Goal: Task Accomplishment & Management: Use online tool/utility

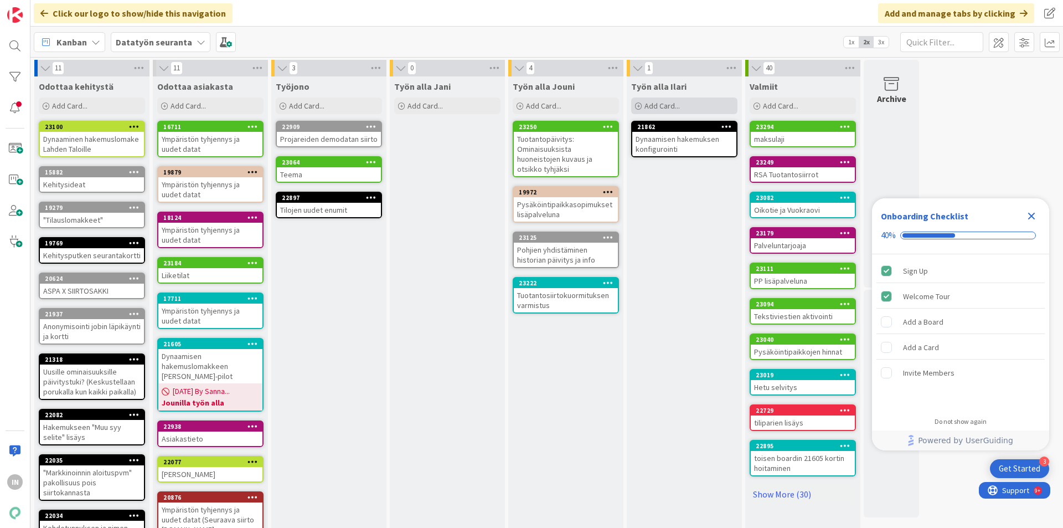
click at [640, 101] on div "Add Card..." at bounding box center [684, 105] width 106 height 17
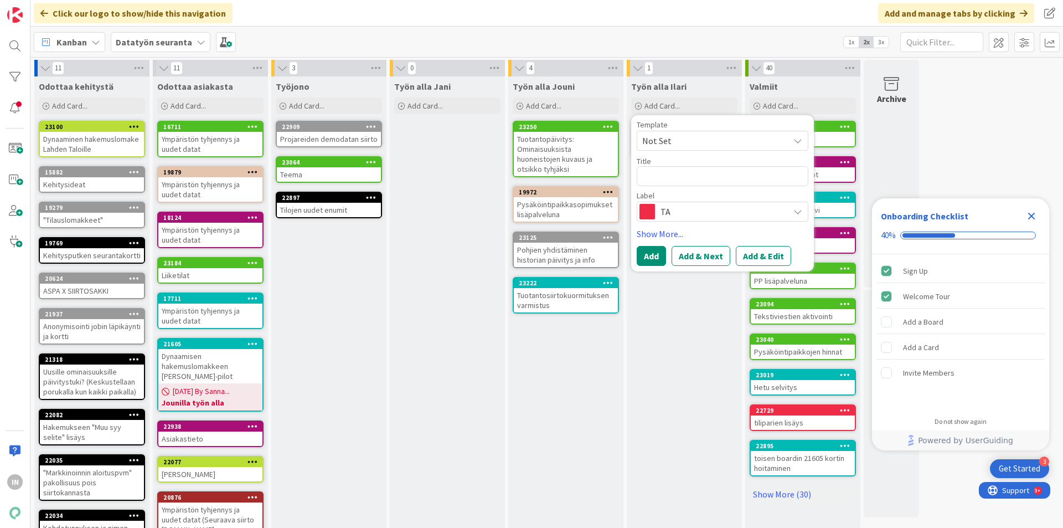
click at [717, 206] on span "TA" at bounding box center [721, 212] width 123 height 16
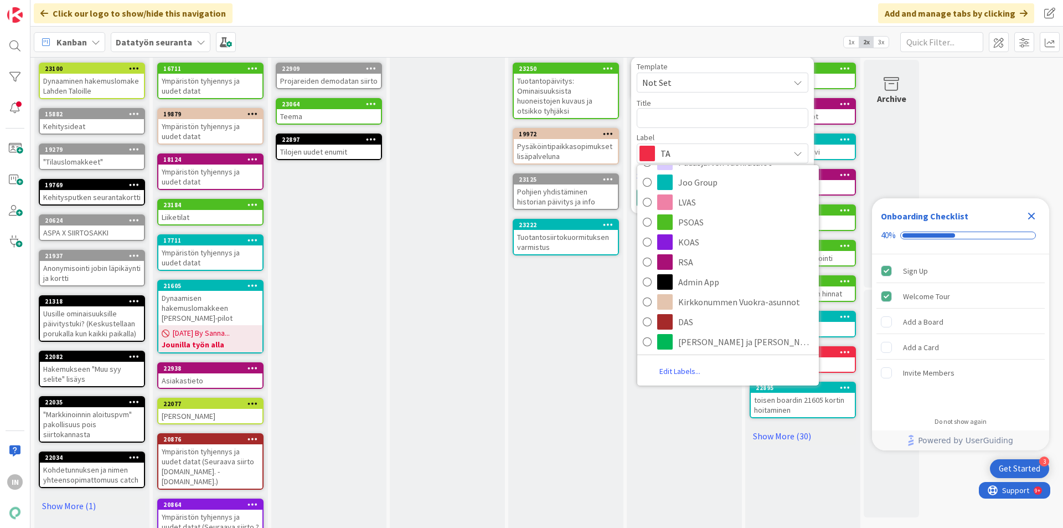
scroll to position [116, 0]
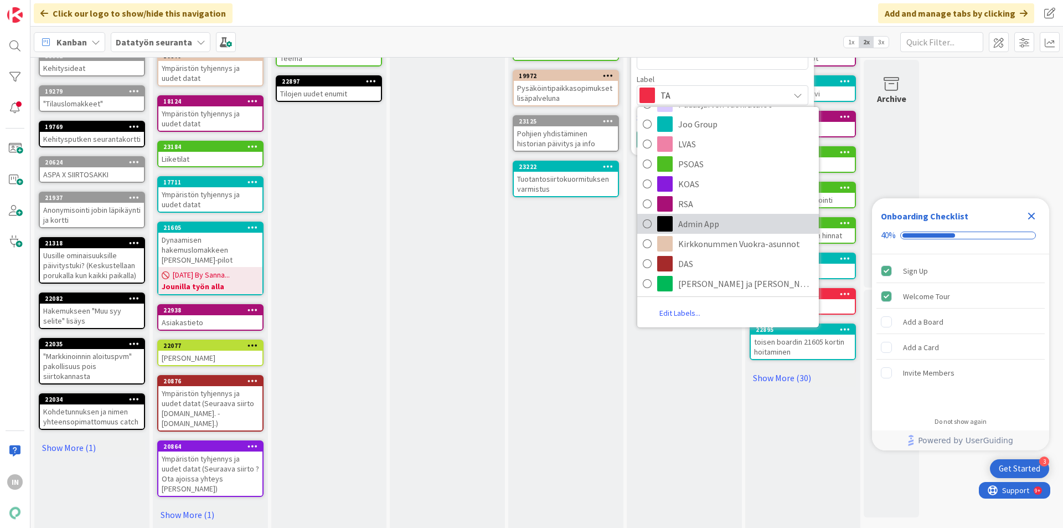
click at [707, 224] on span "Admin App" at bounding box center [745, 223] width 135 height 17
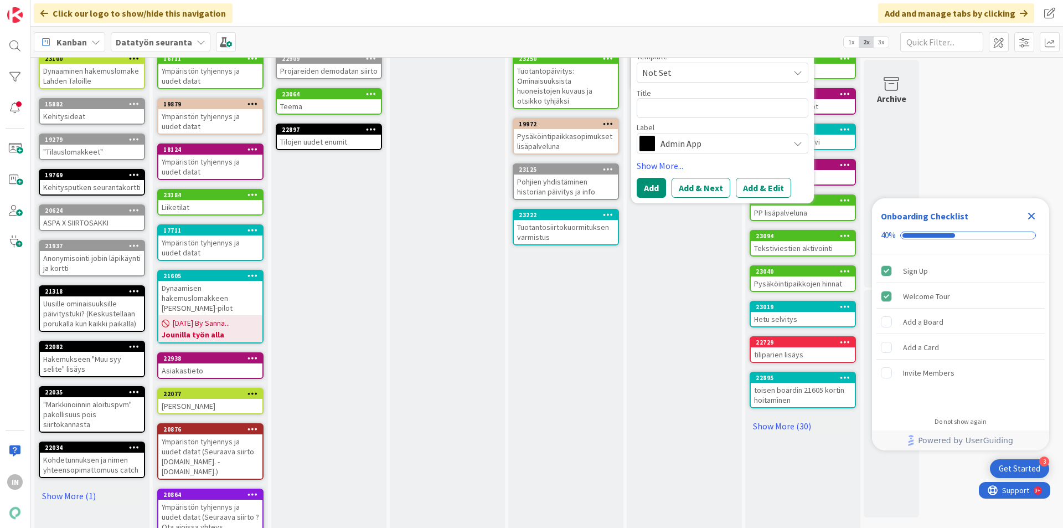
scroll to position [0, 0]
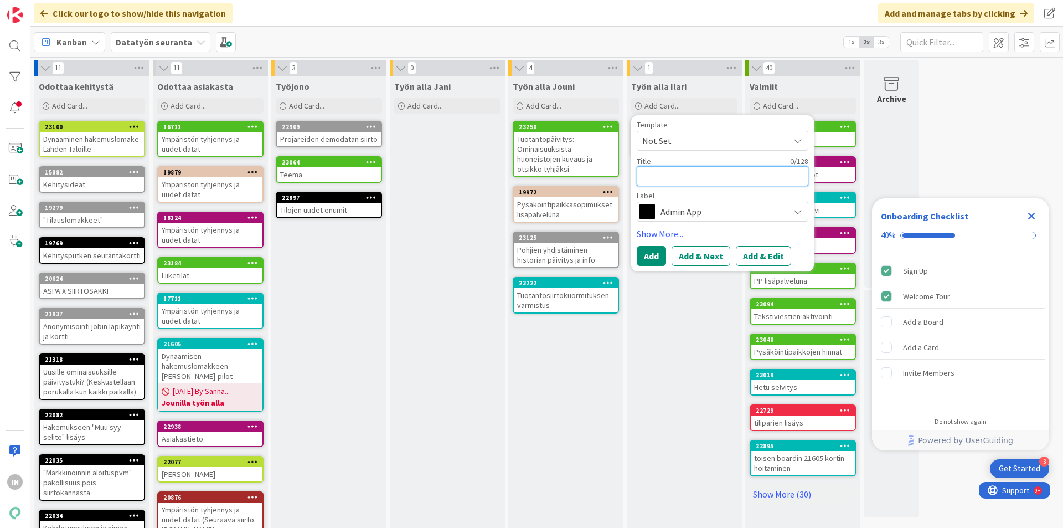
click at [685, 174] on textarea at bounding box center [723, 176] width 172 height 20
type textarea "x"
type textarea "H"
type textarea "x"
type textarea "Ha"
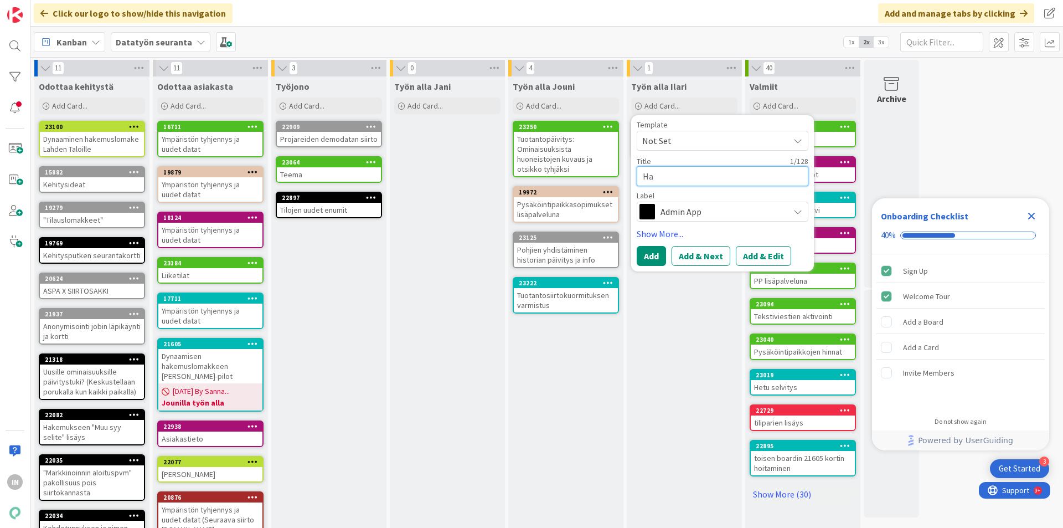
type textarea "x"
type textarea "Hak"
type textarea "x"
type textarea "Hake"
type textarea "x"
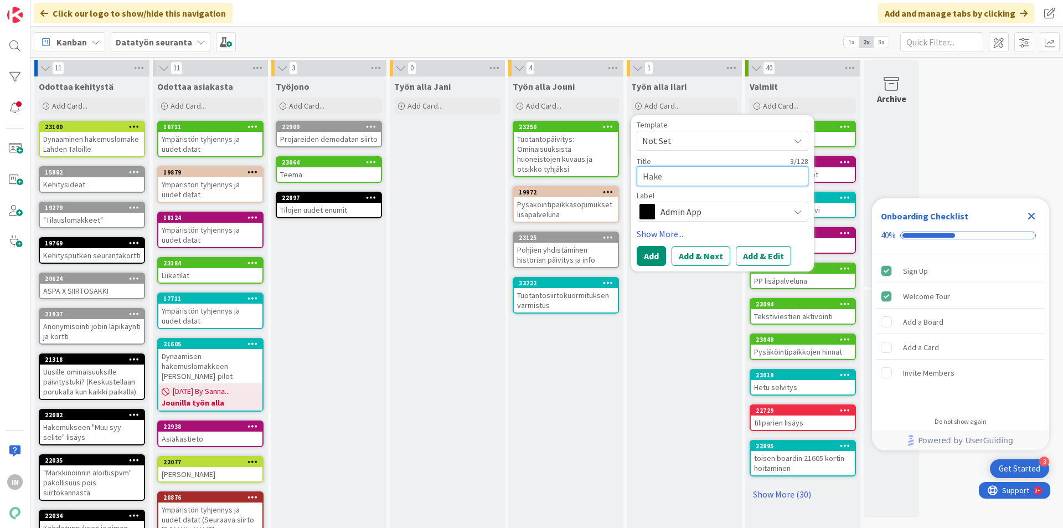
type textarea "Hakem"
type textarea "x"
type textarea "Hakemu"
type textarea "x"
type textarea "Hakemuk"
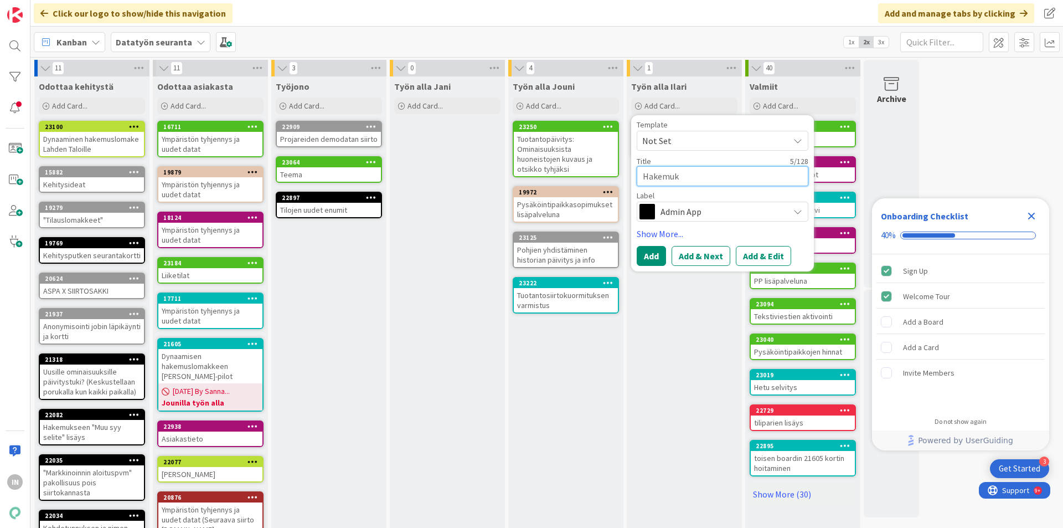
type textarea "x"
type textarea "Hakemuks"
type textarea "x"
type textarea "Hakemukse"
type textarea "x"
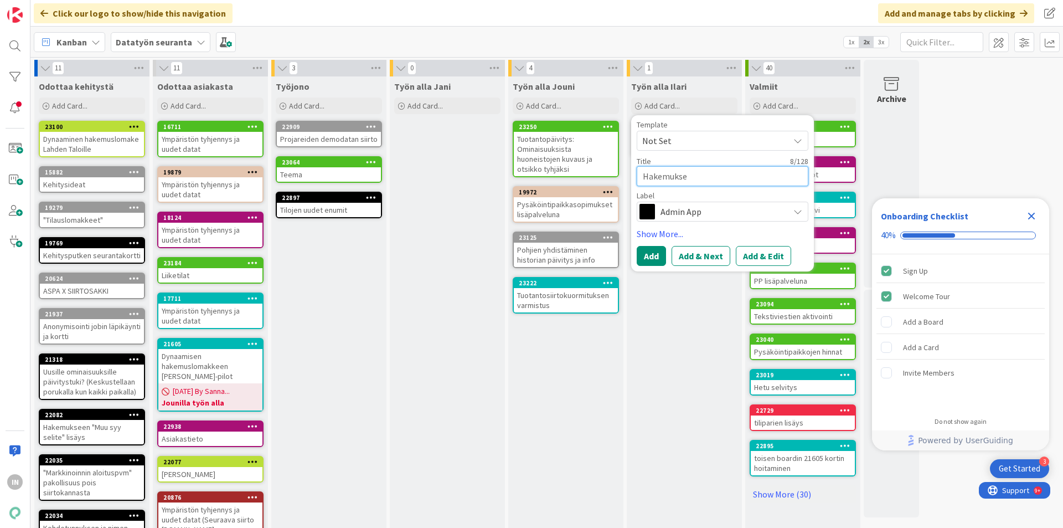
type textarea "Hakemuksen"
type textarea "x"
type textarea "Hakemuksen"
type textarea "x"
type textarea "Hakemuksen ""
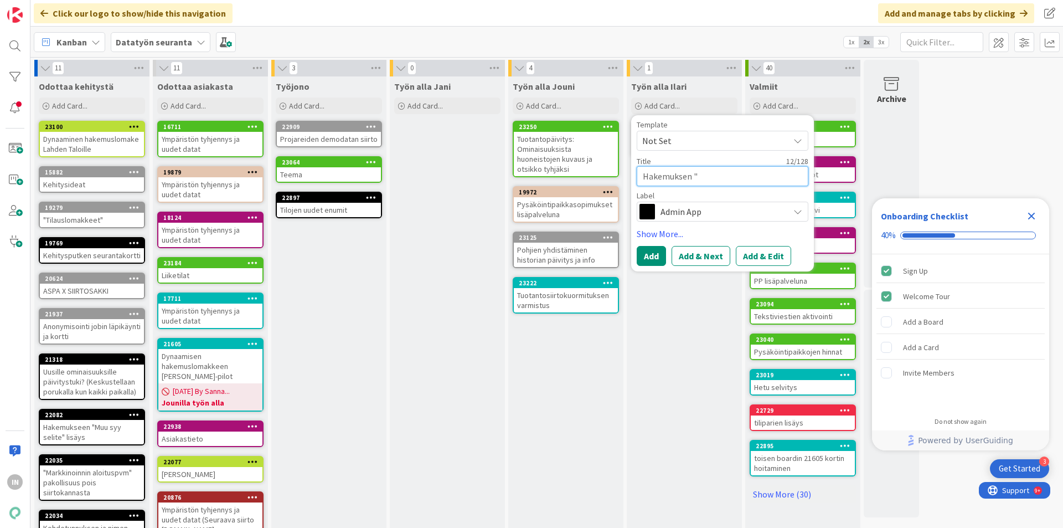
type textarea "x"
type textarea "Hakemuksen "c"
type textarea "x"
type textarea "Hakemuksen "ca"
type textarea "x"
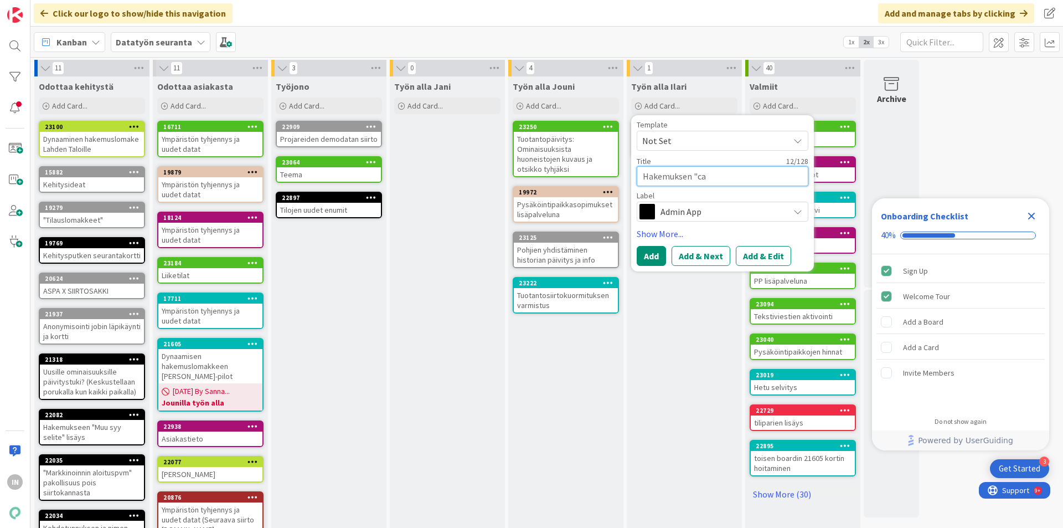
type textarea "Hakemuksen "can"
type textarea "x"
type textarea "Hakemuksen "can_"
type textarea "x"
type textarea "Hakemuksen "can_o"
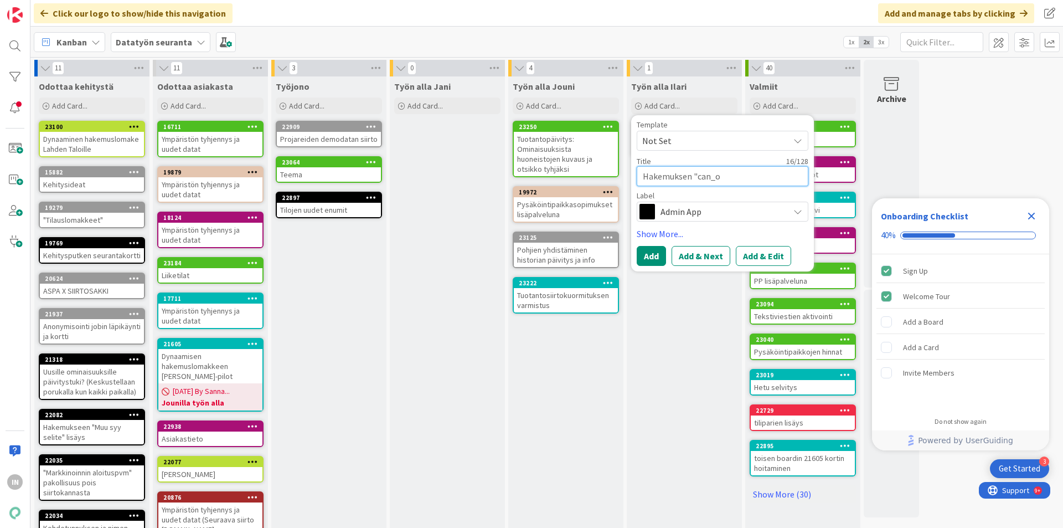
type textarea "x"
type textarea "Hakemuksen "can_of"
type textarea "x"
type textarea "Hakemuksen "can_off"
type textarea "x"
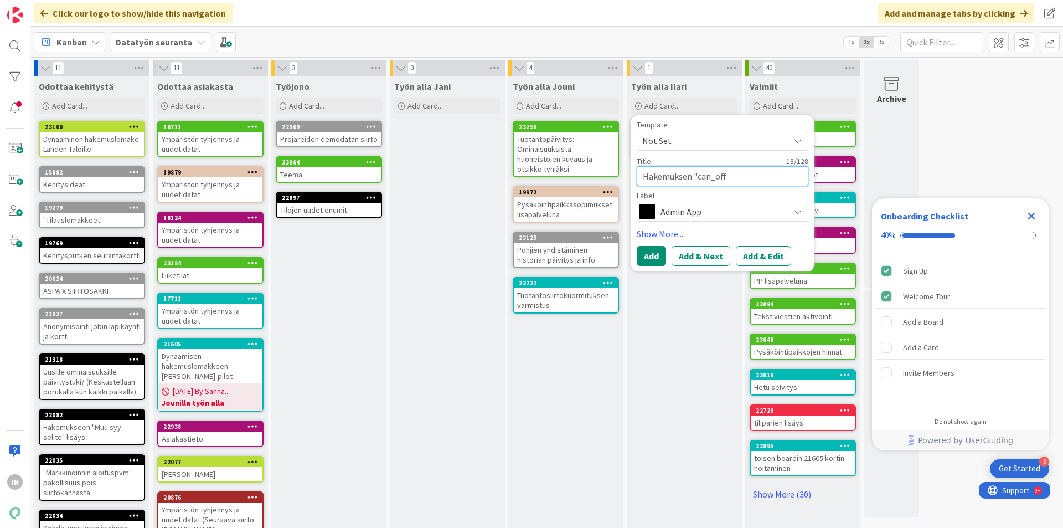
type textarea "Hakemuksen "can_offe"
type textarea "x"
type textarea "Hakemuksen "can_offer"
type textarea "x"
type textarea "Hakemuksen "can_offer""
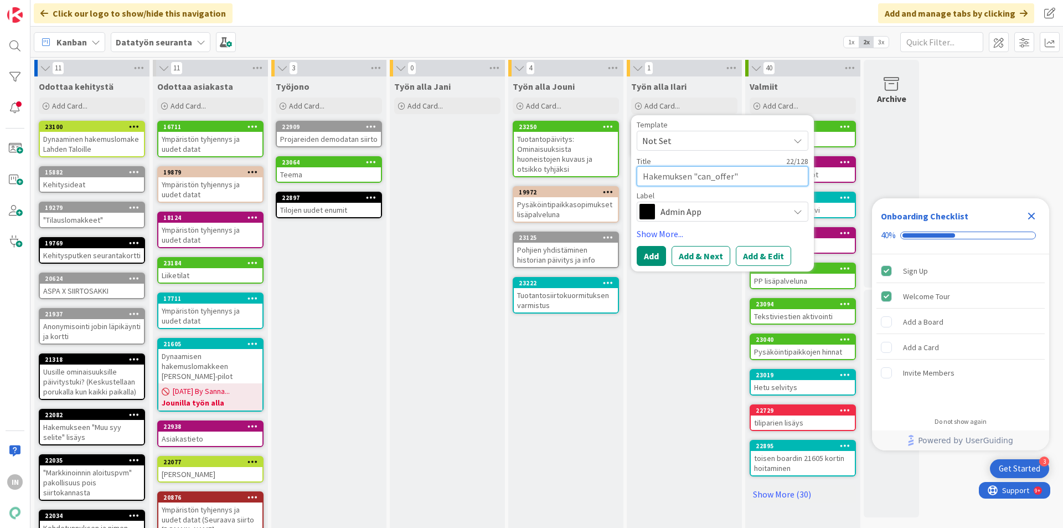
type textarea "x"
type textarea "Hakemuksen "can_offer" p"
type textarea "x"
type textarea "Hakemuksen "can_offer" po"
type textarea "x"
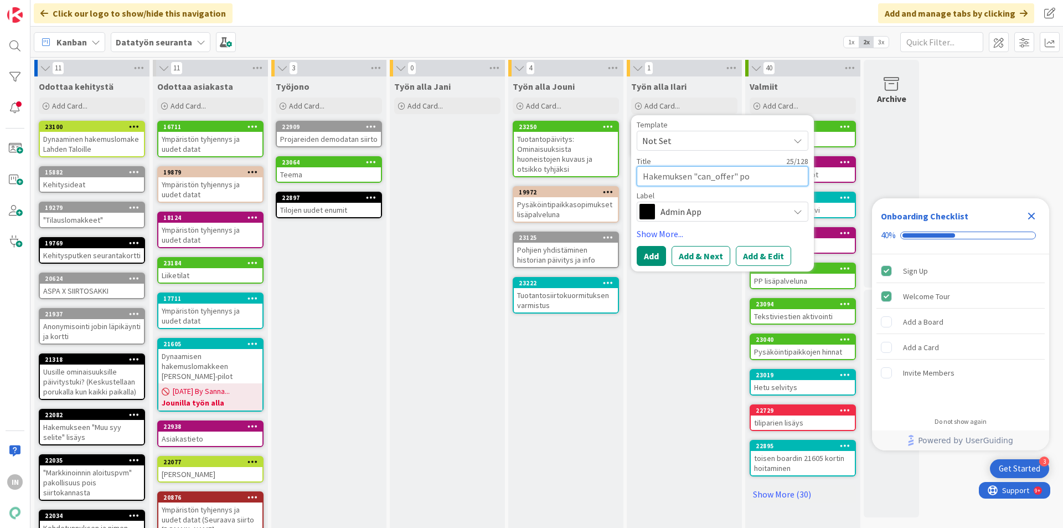
type textarea "Hakemuksen "can_offer" poi"
type textarea "x"
type textarea "Hakemuksen "can_offer" pois"
type textarea "x"
type textarea "Hakemuksen "can_offer" poist"
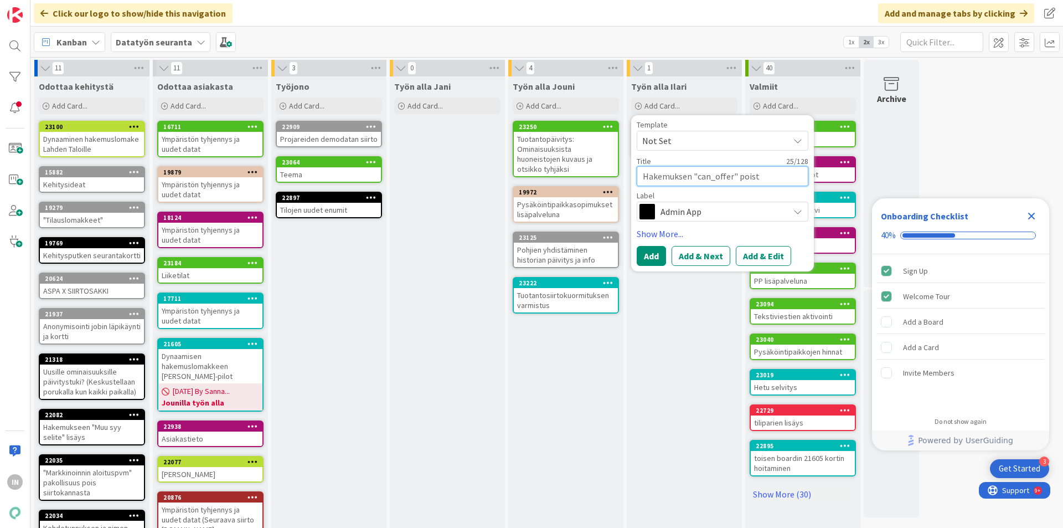
type textarea "x"
type textarea "Hakemuksen "can_offer" poisto"
type textarea "x"
type textarea "Hakemuksen "can_offer" poisto"
type textarea "x"
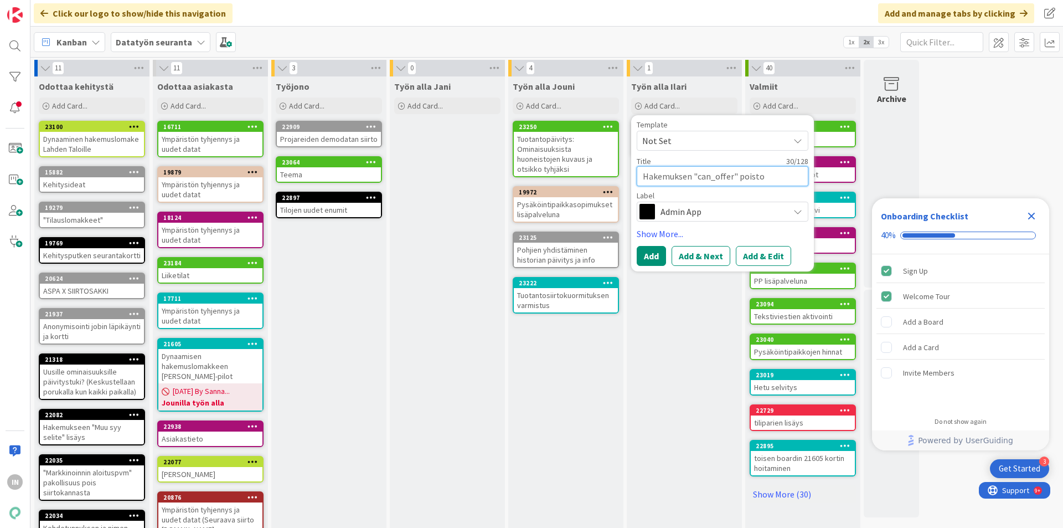
type textarea "Hakemuksen "can_offer" poisto h"
type textarea "x"
type textarea "Hakemuksen "can_offer" poisto hy"
type textarea "x"
type textarea "Hakemuksen "can_offer" poisto hyö"
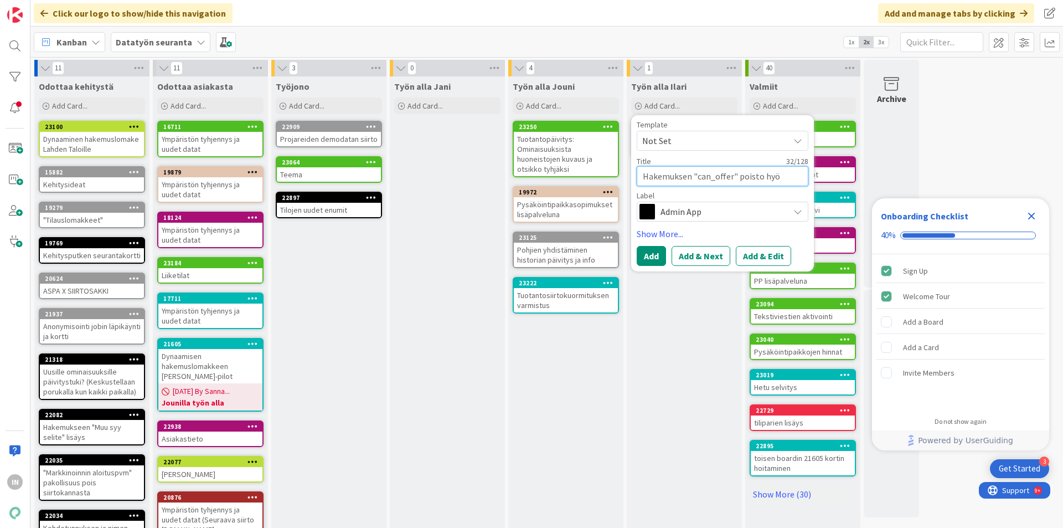
type textarea "x"
type textarea "Hakemuksen "can_offer" poisto hyöd"
type textarea "x"
type textarea "Hakemuksen "can_offer" poisto hyödy"
type textarea "x"
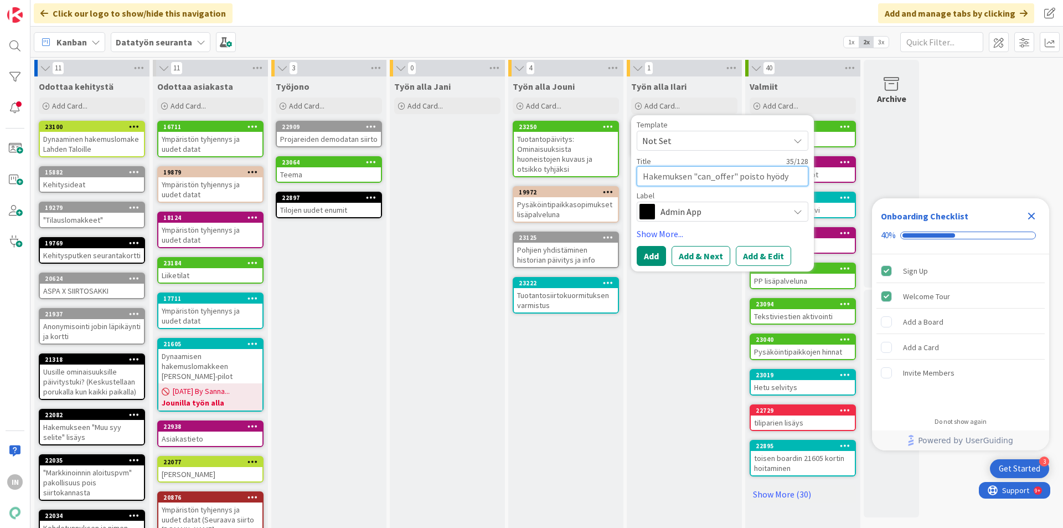
type textarea "Hakemuksen "can_offer" poisto hyödyt"
type textarea "x"
type textarea "Hakemuksen "can_offer" poisto hyödytt"
type textarea "x"
type textarea "Hakemuksen "can_offer" poisto hyödyttö"
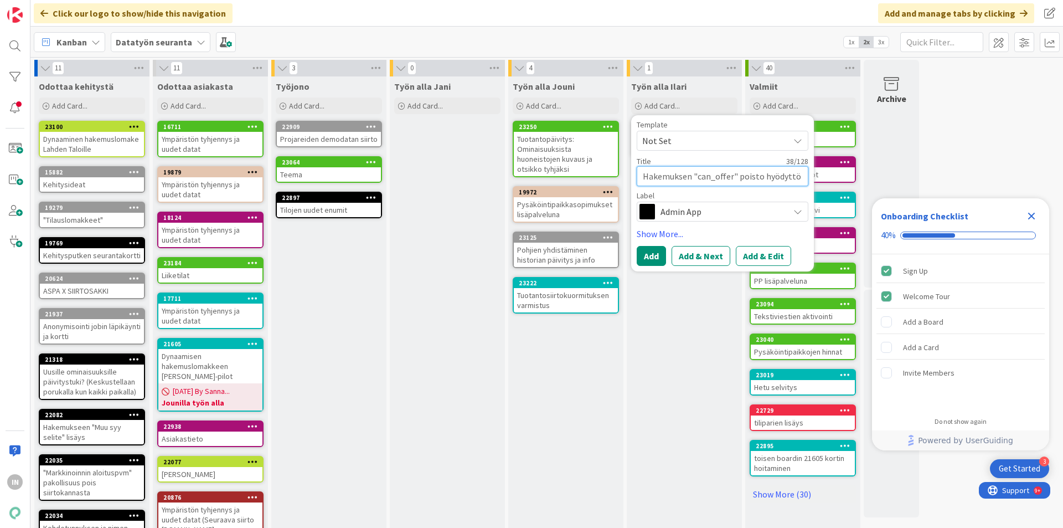
type textarea "x"
type textarea "Hakemuksen "can_offer" poisto hyödyttöm"
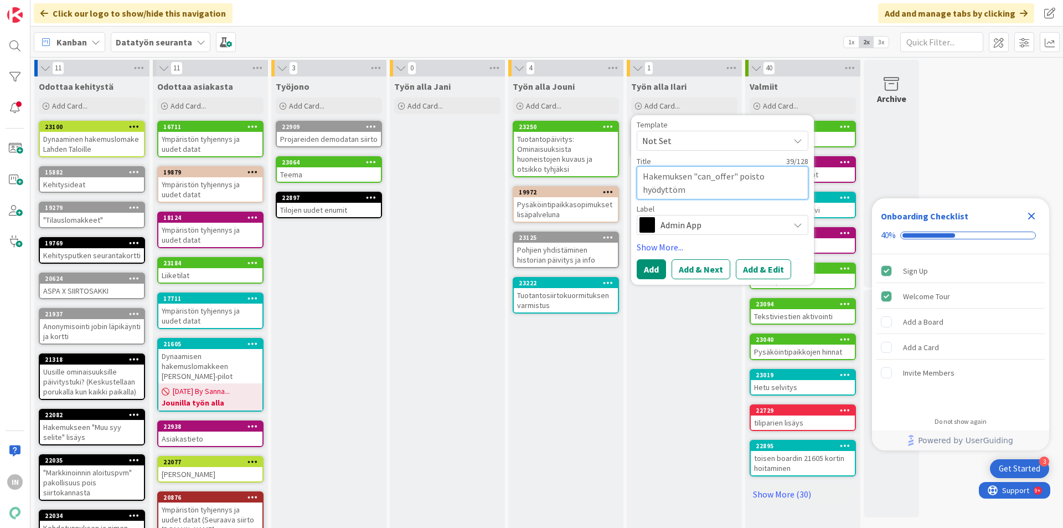
type textarea "x"
type textarea "Hakemuksen "can_offer" poisto hyödyttömä"
type textarea "x"
type textarea "Hakemuksen "can_offer" poisto hyödyttömänä"
type textarea "x"
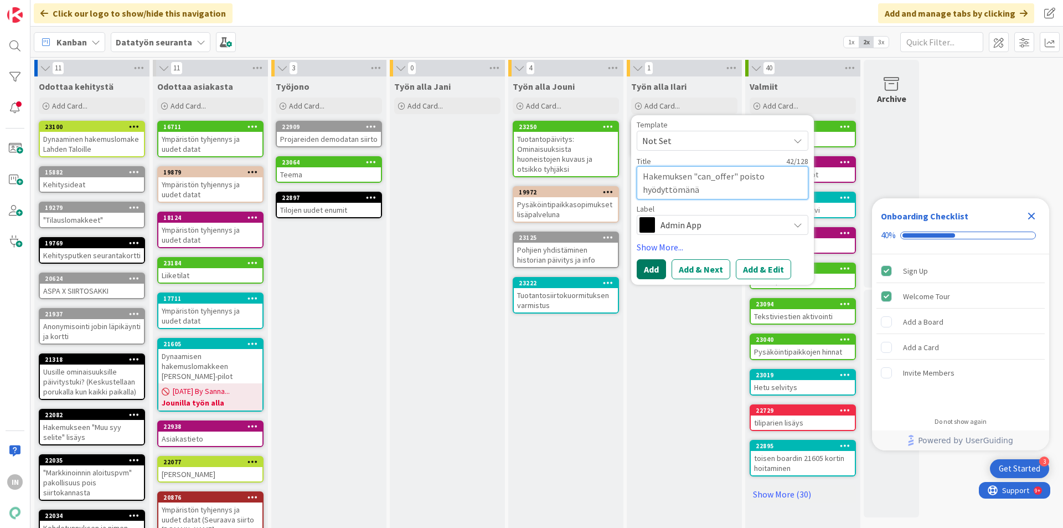
type textarea "Hakemuksen "can_offer" poisto hyödyttömänä"
click at [653, 268] on button "Add" at bounding box center [651, 269] width 29 height 20
